Goal: Task Accomplishment & Management: Complete application form

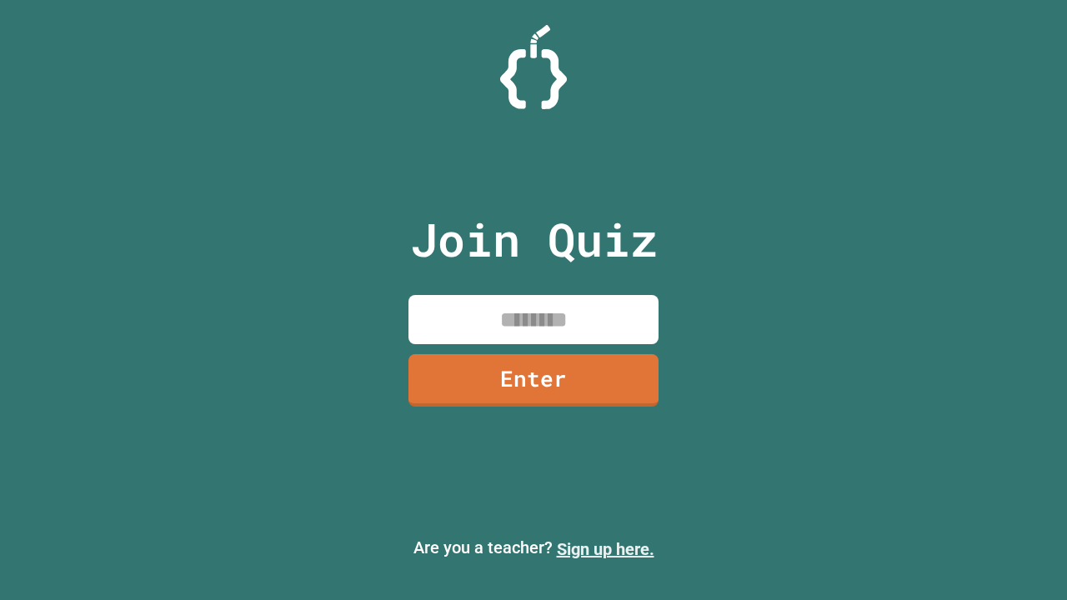
click at [605, 549] on link "Sign up here." at bounding box center [605, 549] width 97 height 20
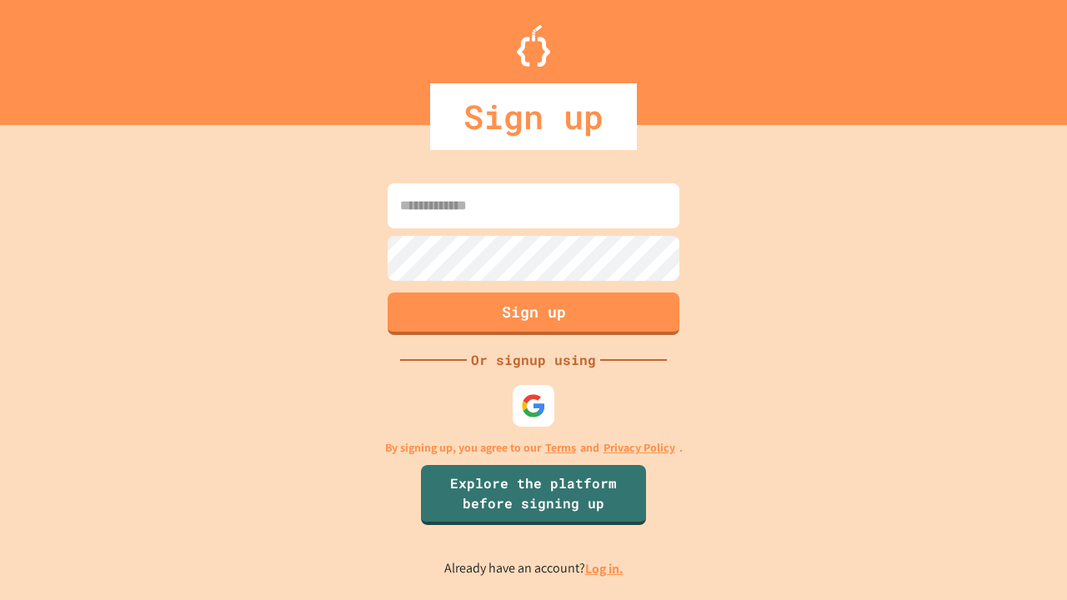
click at [605, 568] on link "Log in." at bounding box center [604, 568] width 38 height 17
